Goal: Information Seeking & Learning: Learn about a topic

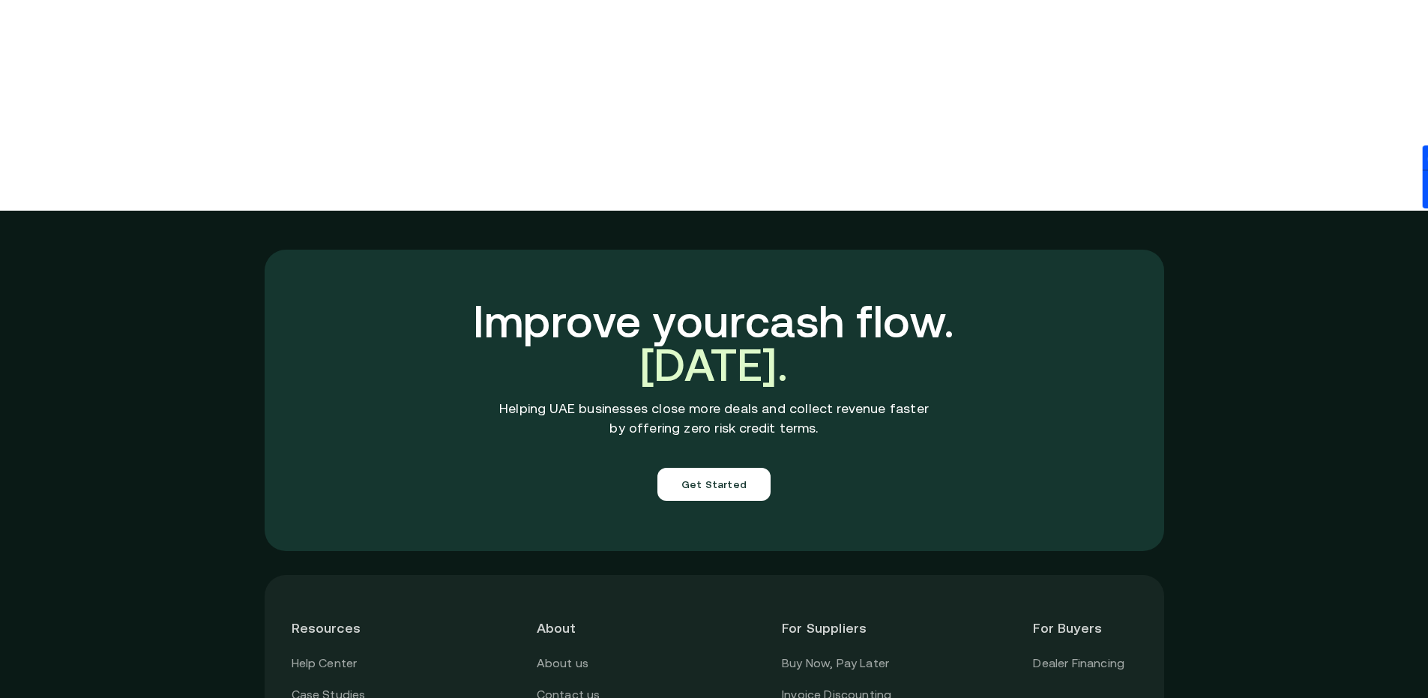
scroll to position [5246, 0]
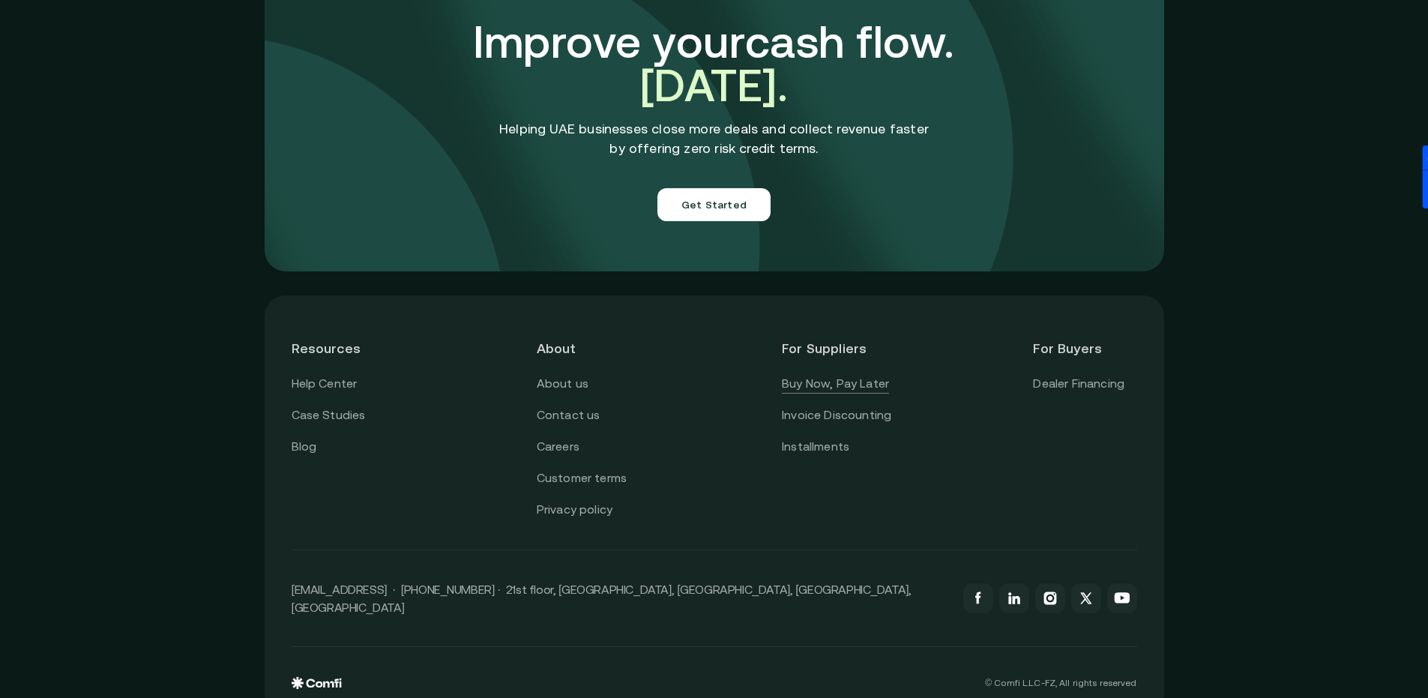
click at [858, 374] on link "Buy Now, Pay Later" at bounding box center [835, 383] width 107 height 19
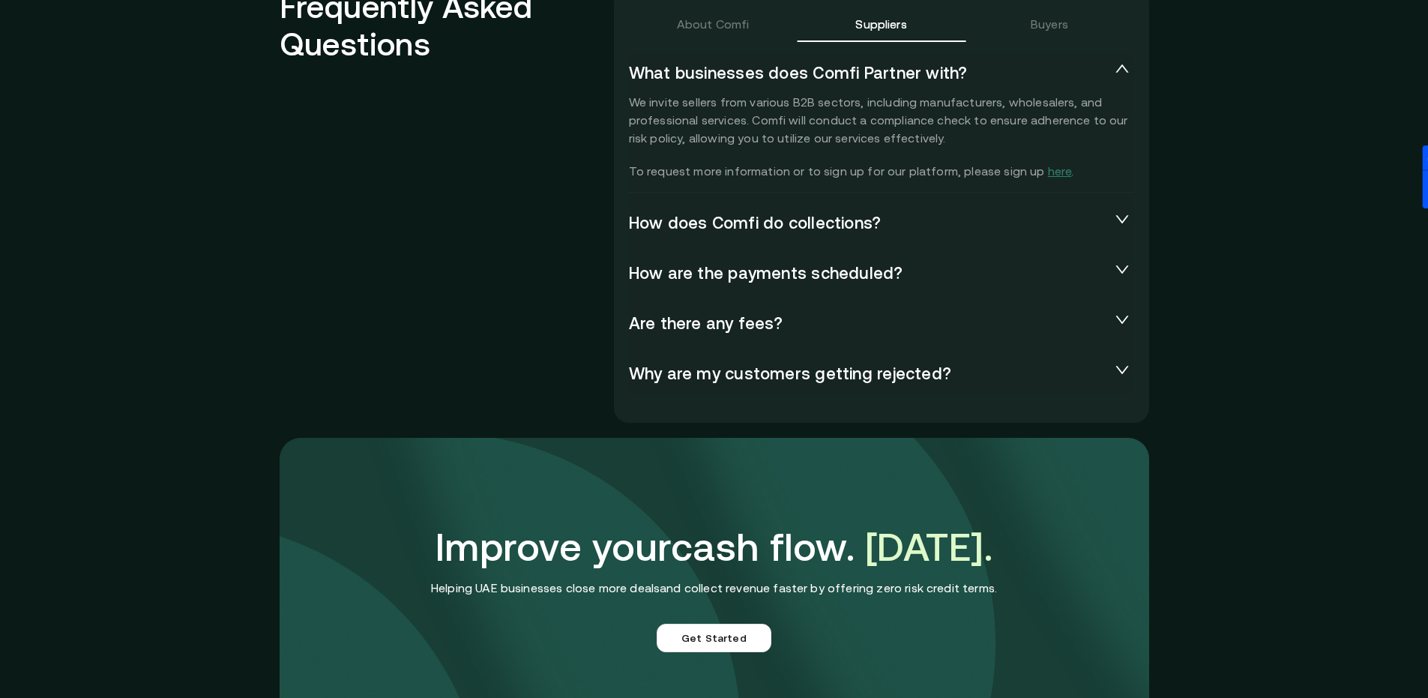
scroll to position [3326, 0]
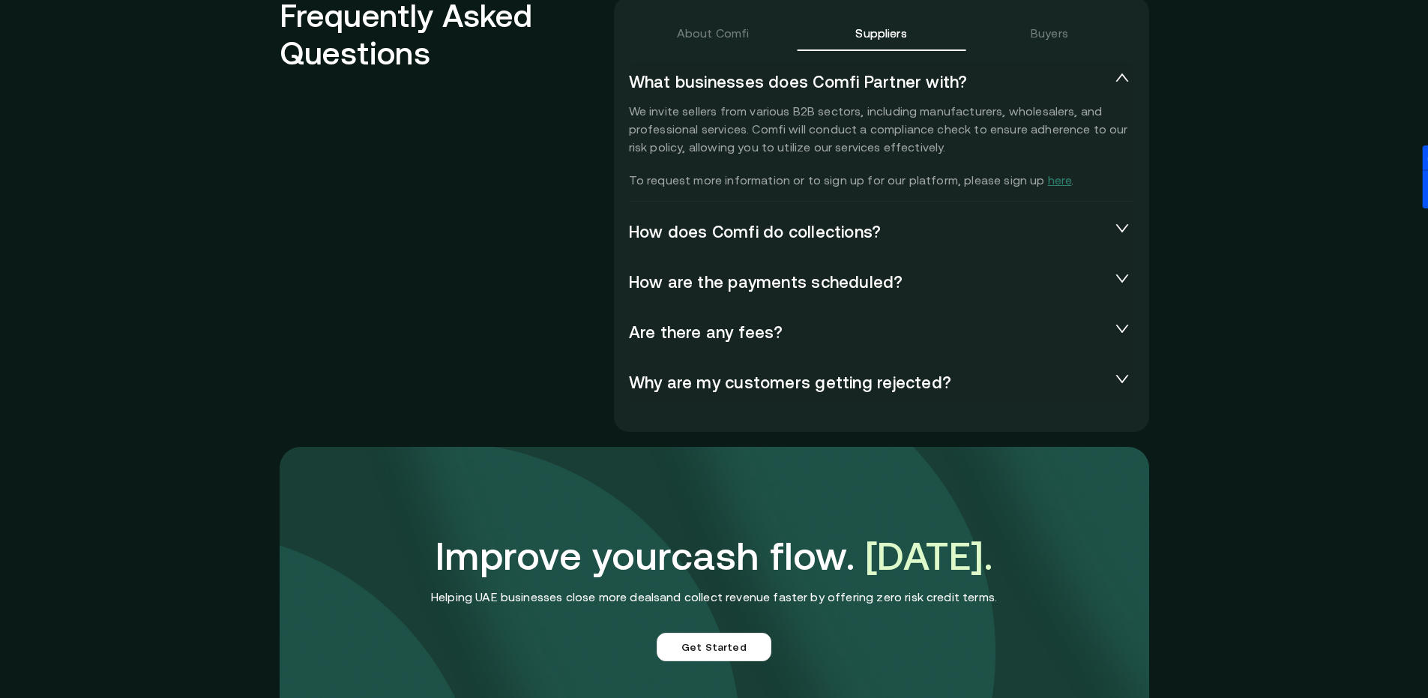
click at [727, 344] on div "Are there any fees?" at bounding box center [881, 332] width 505 height 39
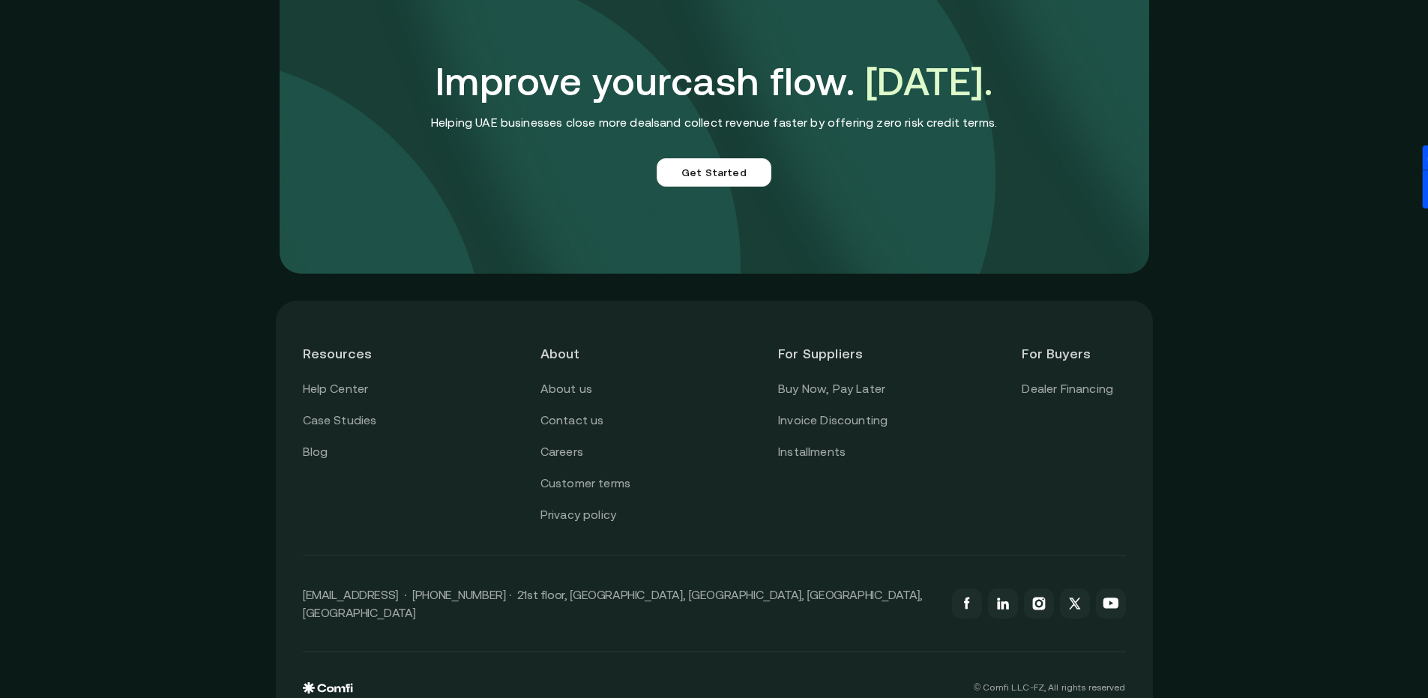
scroll to position [3895, 0]
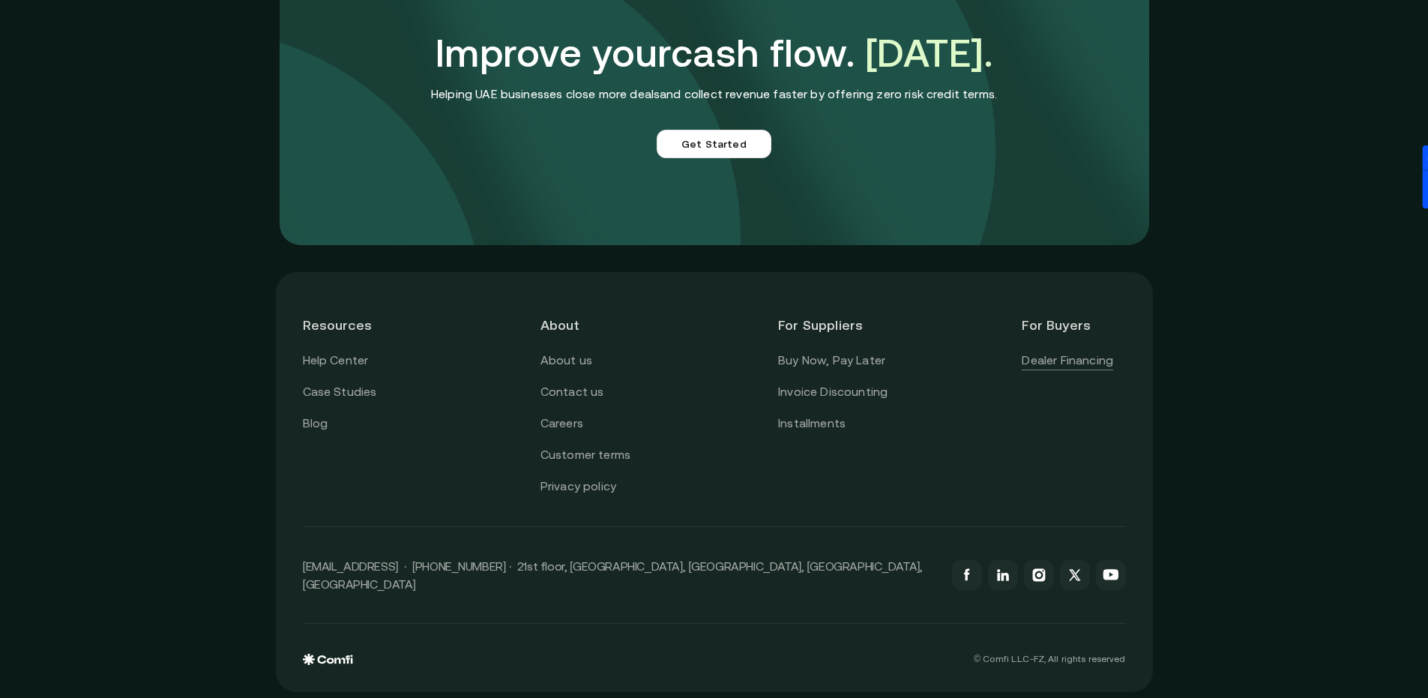
click at [1058, 360] on link "Dealer Financing" at bounding box center [1067, 360] width 91 height 19
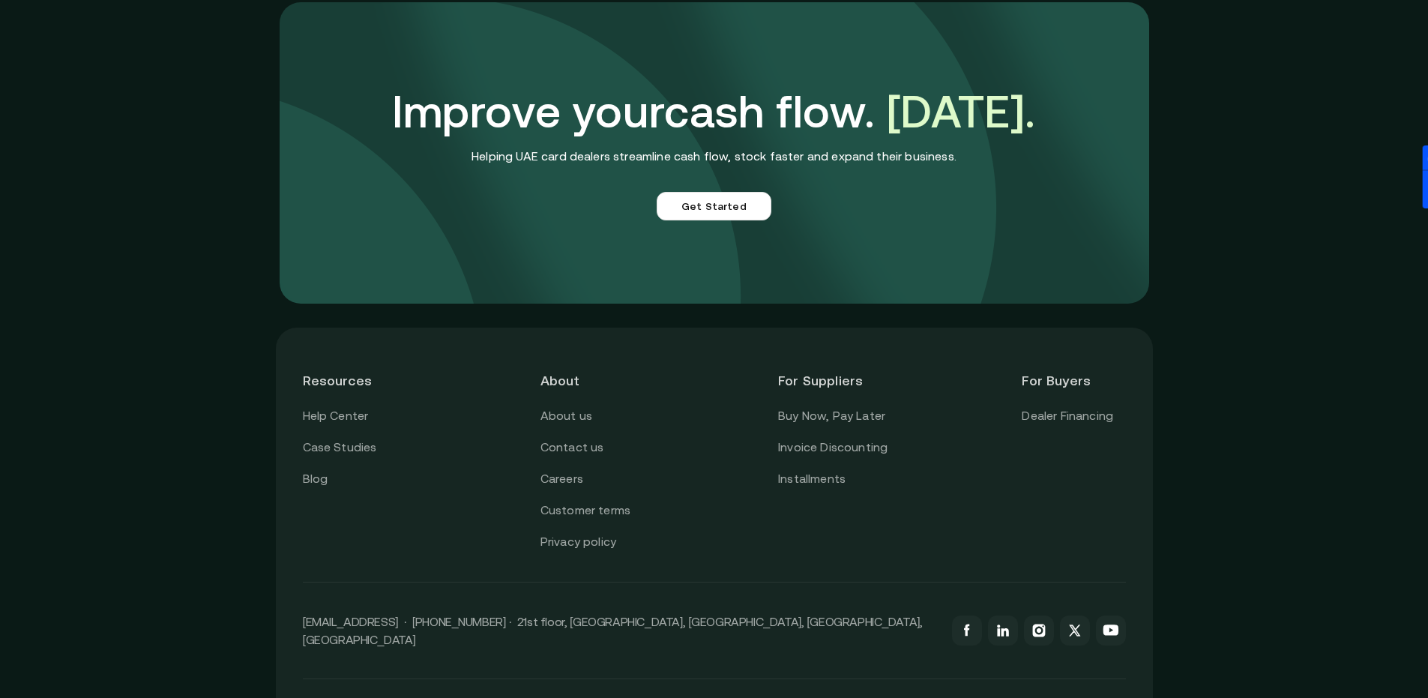
scroll to position [3593, 0]
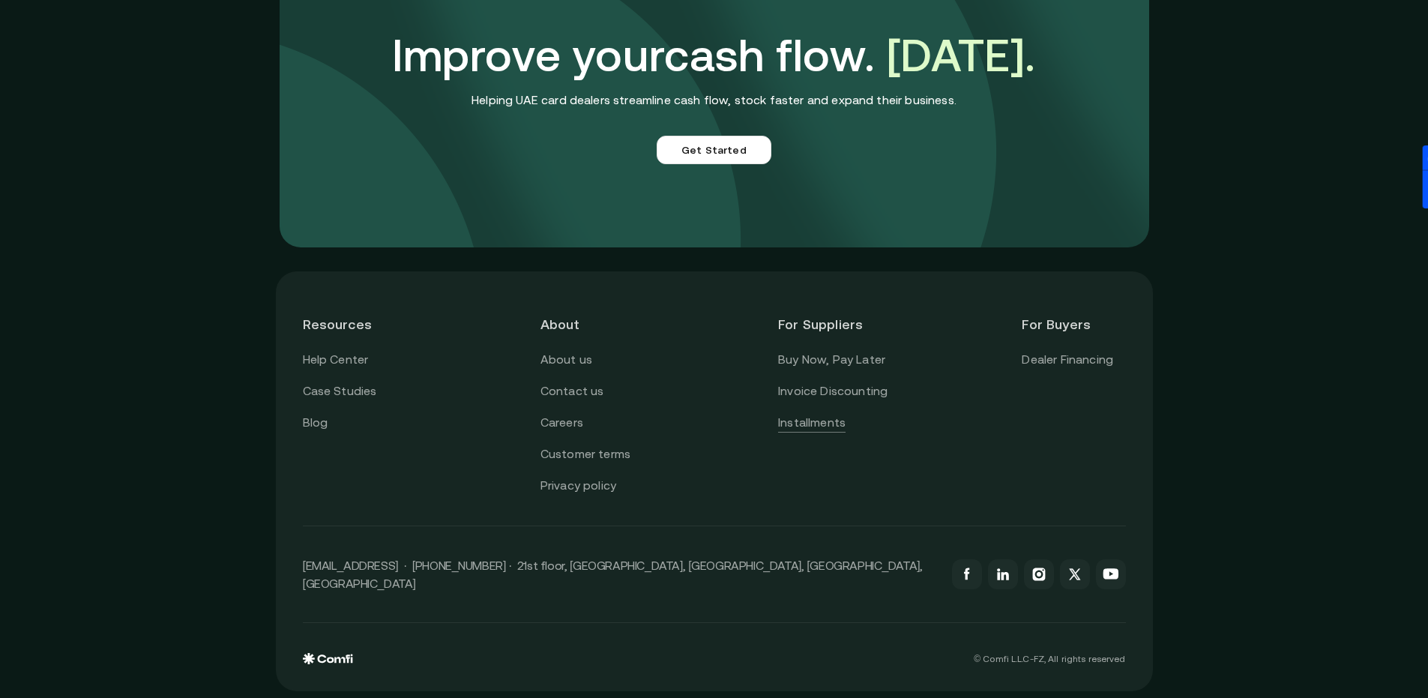
click at [830, 427] on link "Installments" at bounding box center [811, 422] width 67 height 19
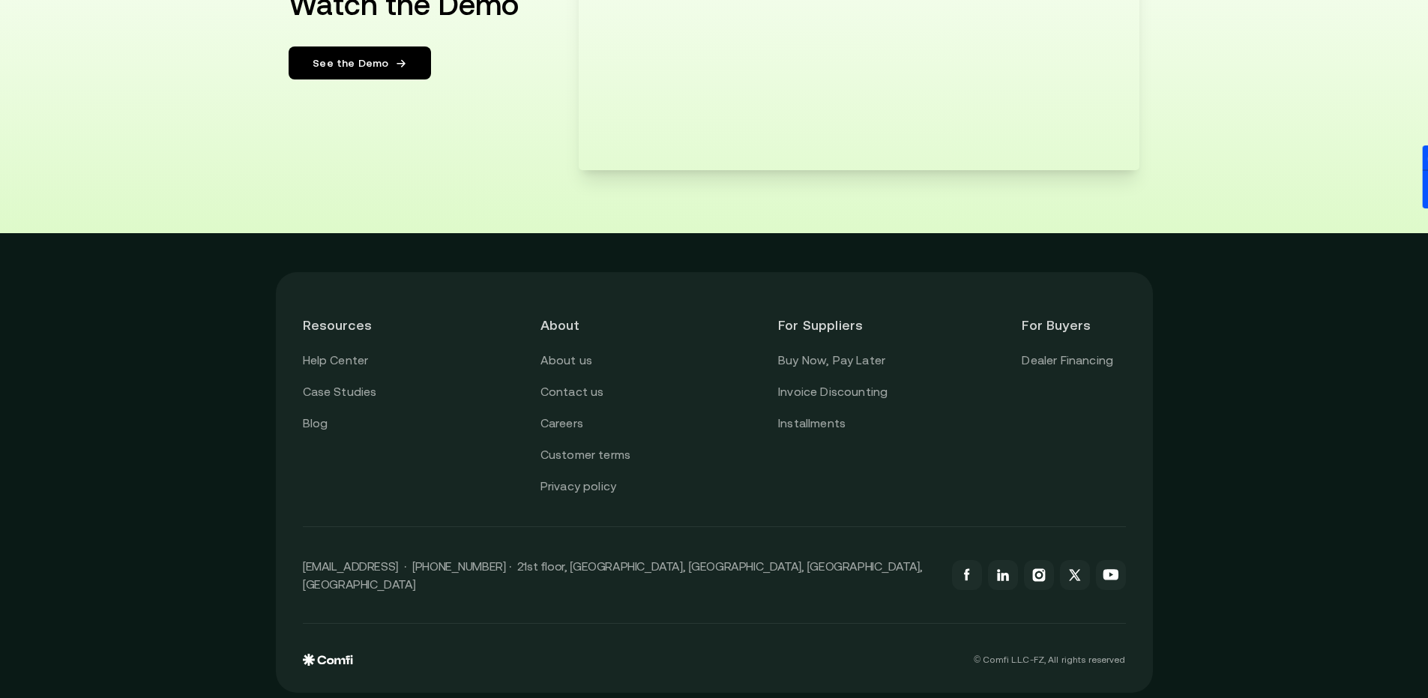
scroll to position [2810, 0]
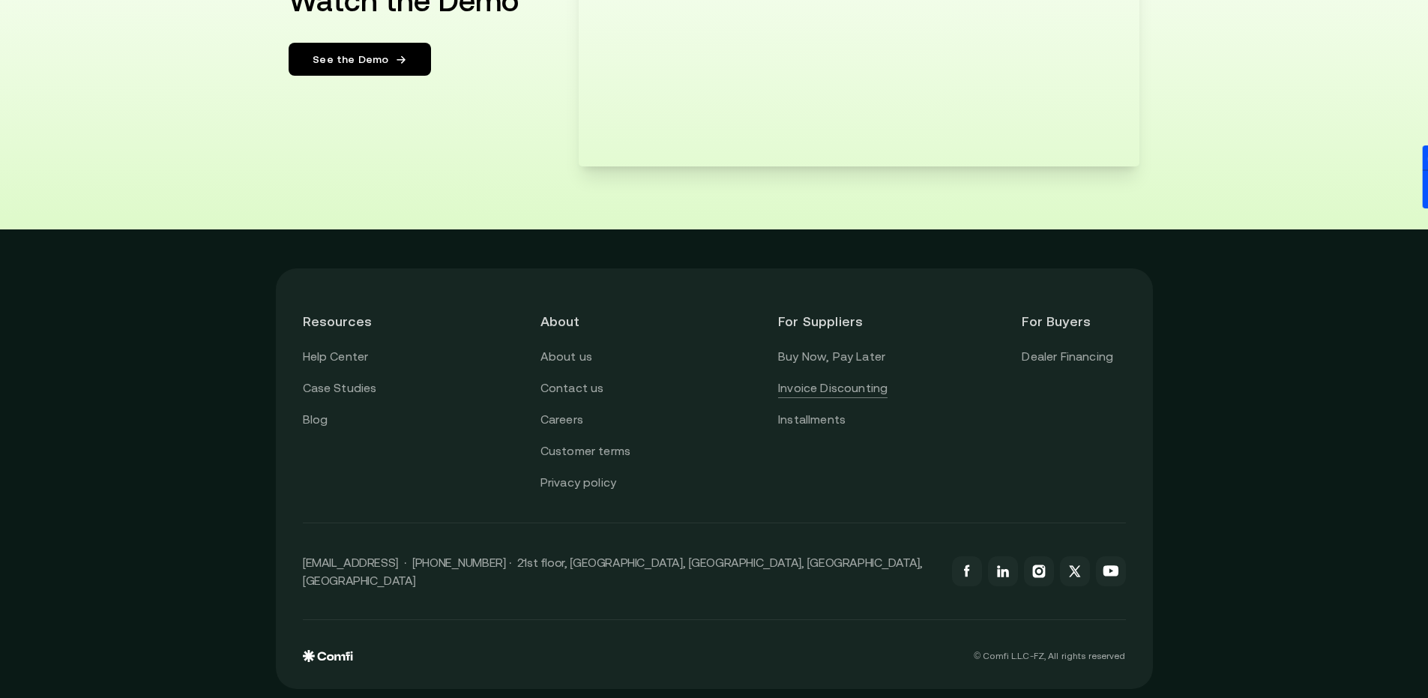
click at [801, 386] on link "Invoice Discounting" at bounding box center [832, 388] width 109 height 19
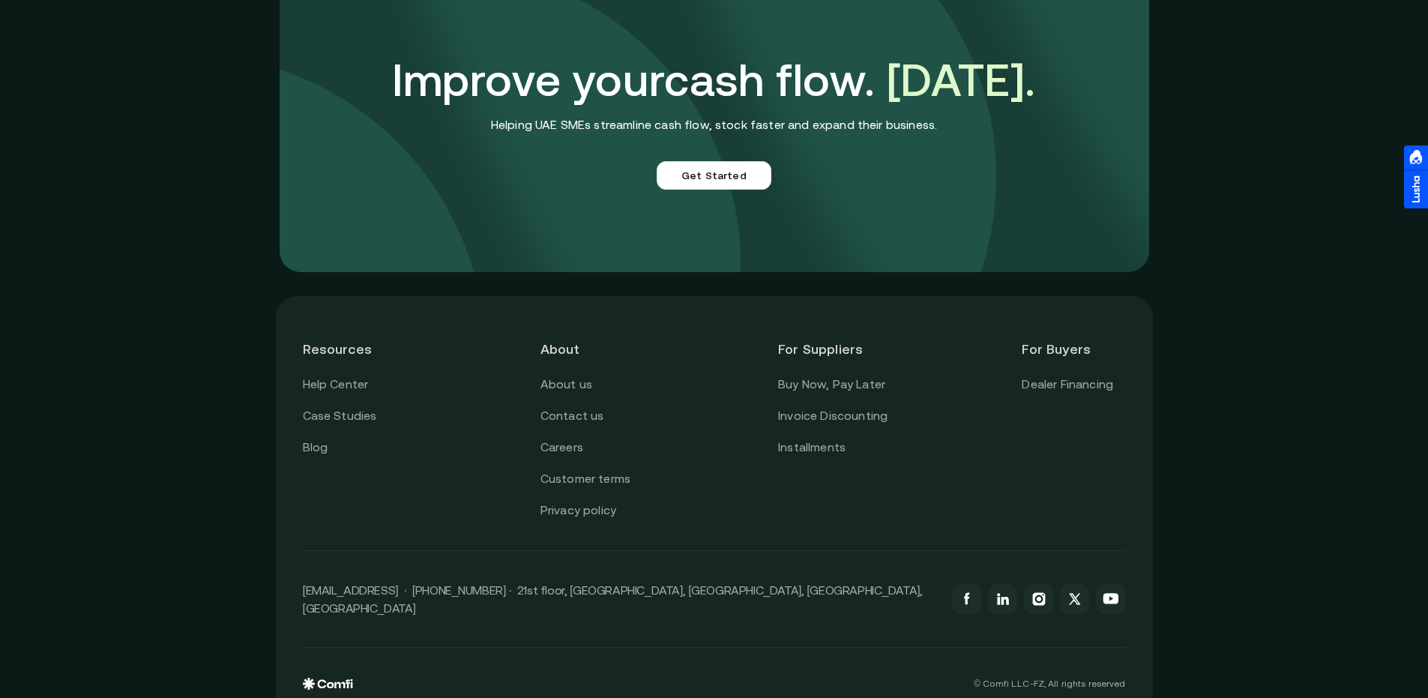
scroll to position [4162, 0]
